Goal: Find specific page/section: Find specific page/section

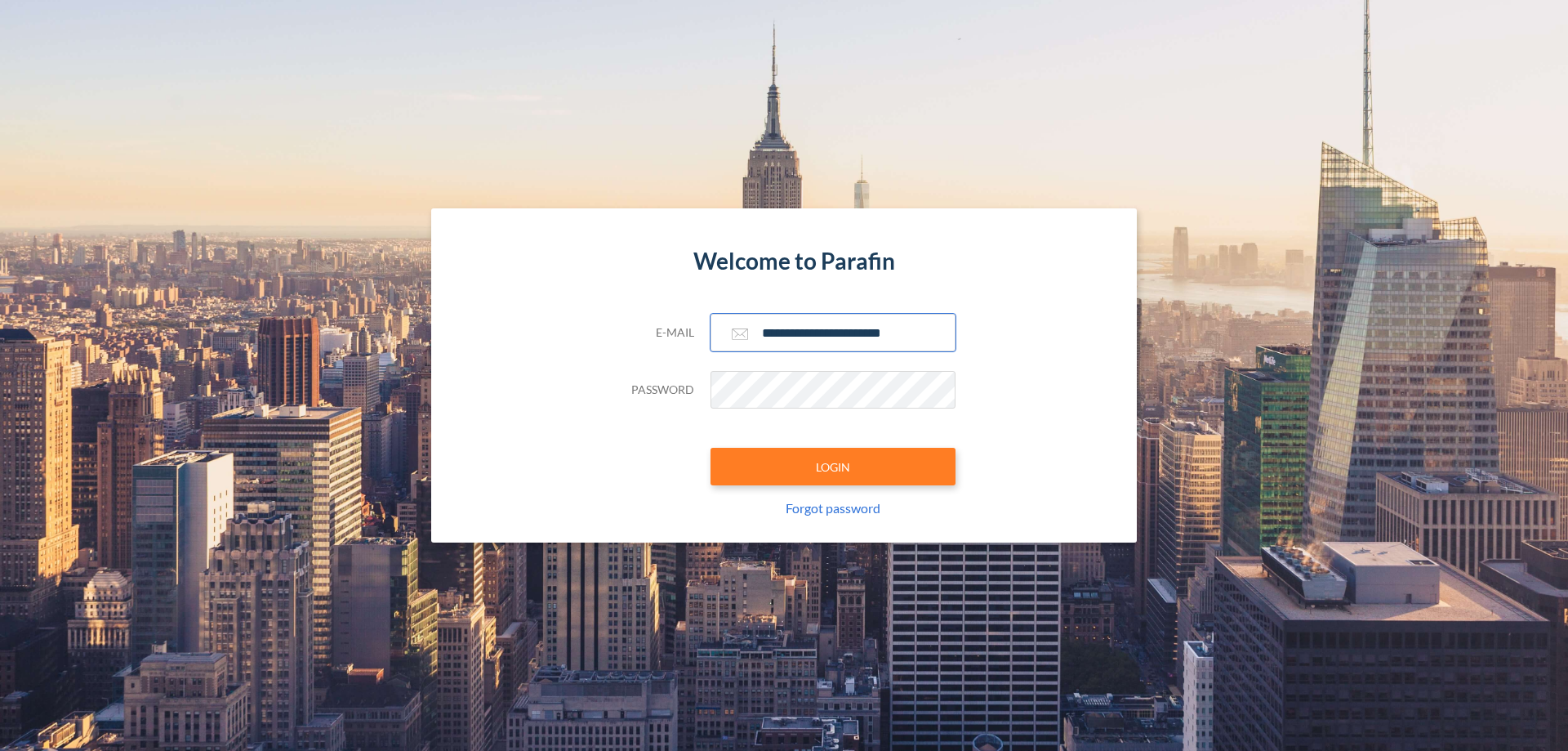
type input "**********"
click at [833, 466] on button "LOGIN" at bounding box center [833, 466] width 245 height 38
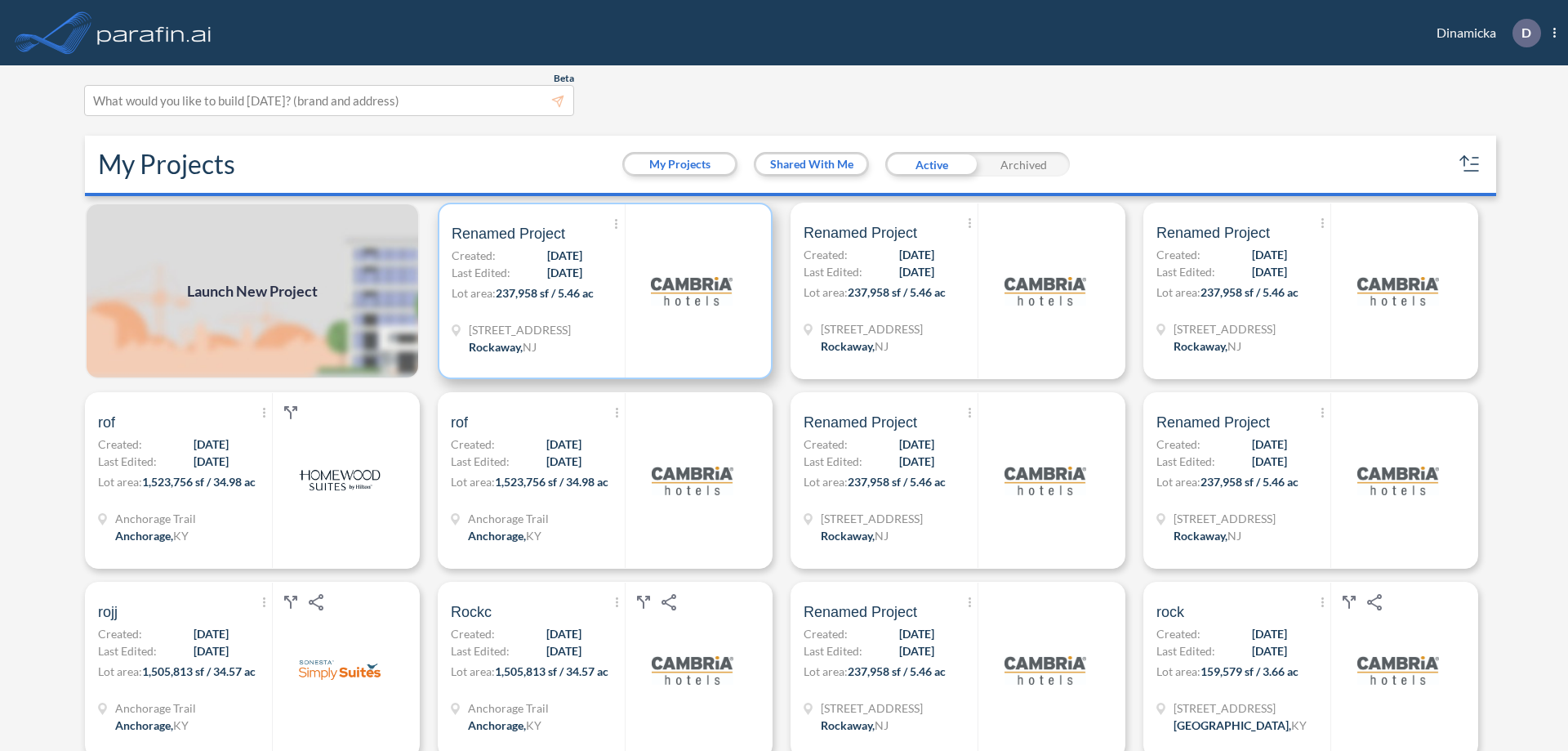
scroll to position [4, 0]
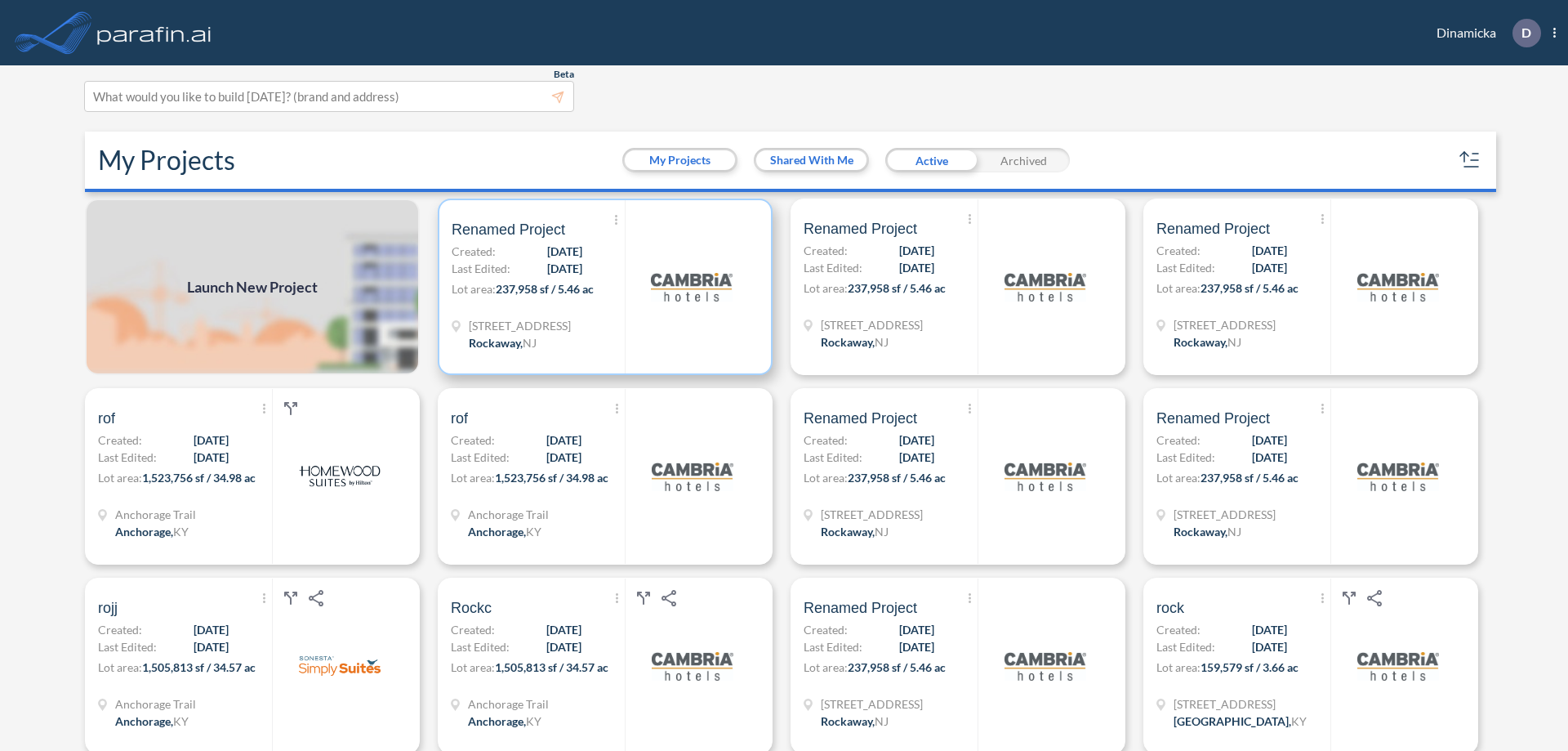
click at [602, 286] on p "Lot area: 237,958 sf / 5.46 ac" at bounding box center [539, 292] width 173 height 24
